Goal: Transaction & Acquisition: Book appointment/travel/reservation

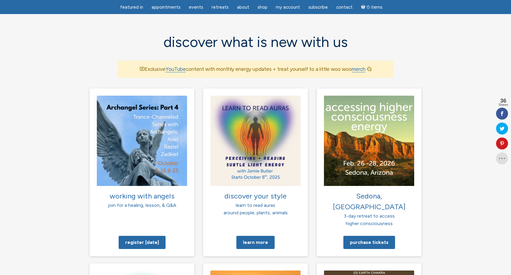
scroll to position [595, 0]
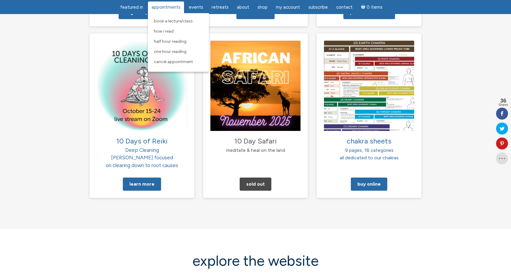
click at [177, 5] on span "Appointments" at bounding box center [165, 6] width 29 height 5
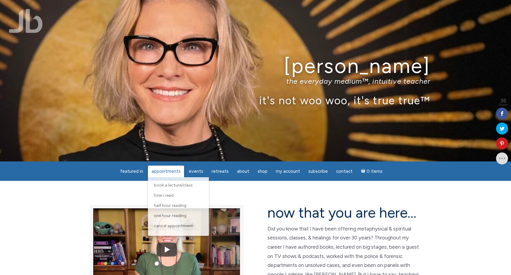
click at [162, 169] on span "Appointments" at bounding box center [165, 170] width 29 height 5
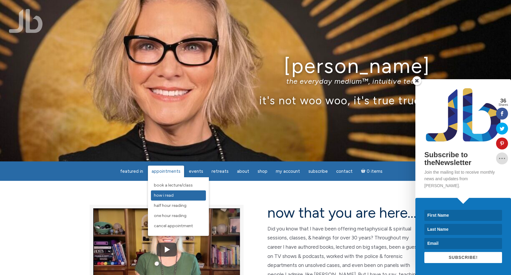
click at [162, 197] on span "How I Read" at bounding box center [164, 195] width 20 height 5
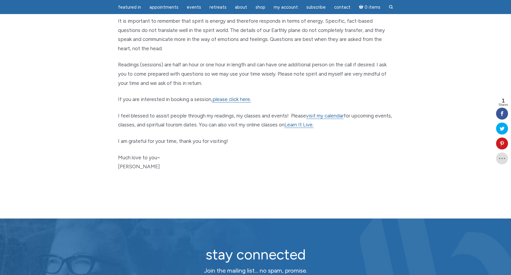
scroll to position [305, 0]
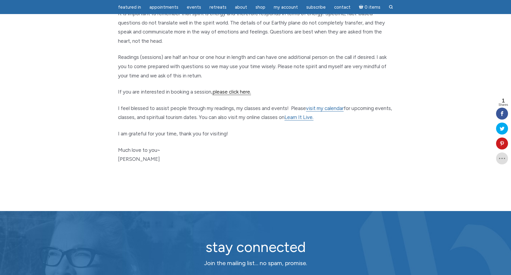
click at [230, 93] on link "please click here." at bounding box center [231, 92] width 39 height 6
